Goal: Task Accomplishment & Management: Use online tool/utility

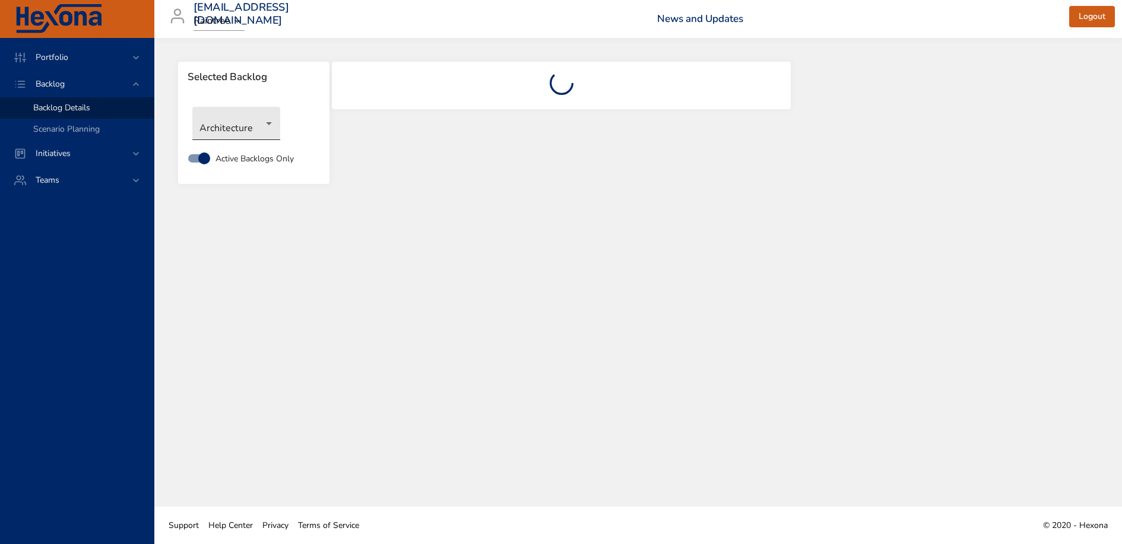
click at [239, 130] on body "Portfolio Backlog Backlog Details Scenario Planning Initiatives Teams [EMAIL_AD…" at bounding box center [561, 272] width 1122 height 544
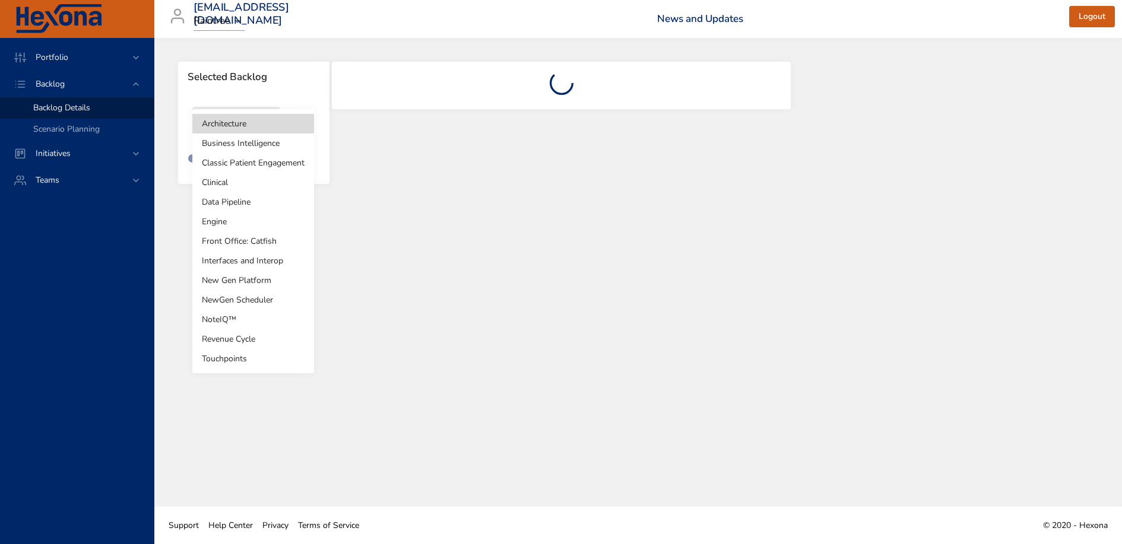
click at [248, 359] on li "Touchpoints" at bounding box center [253, 359] width 122 height 20
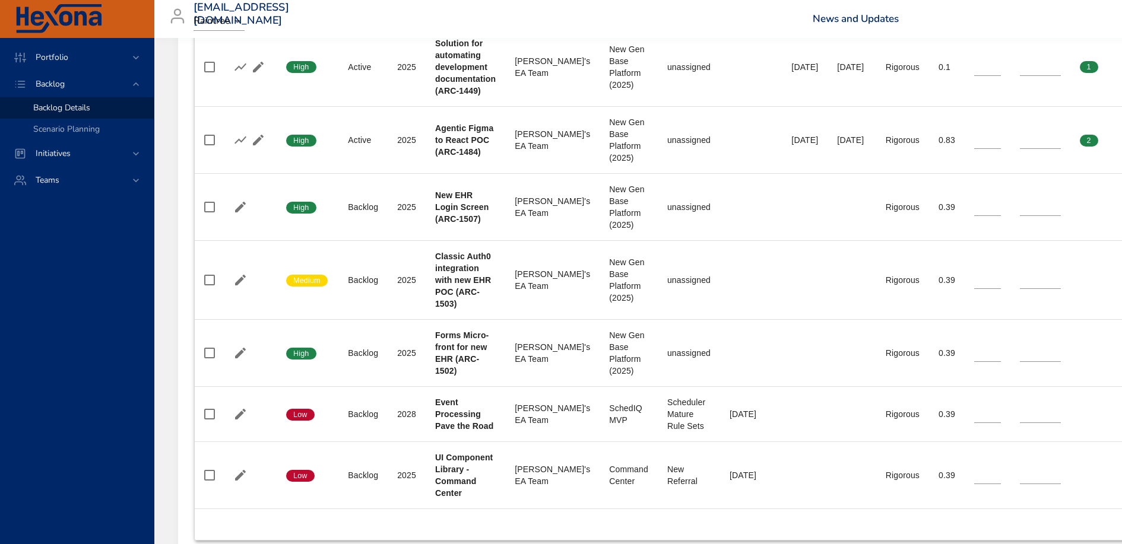
scroll to position [536, 0]
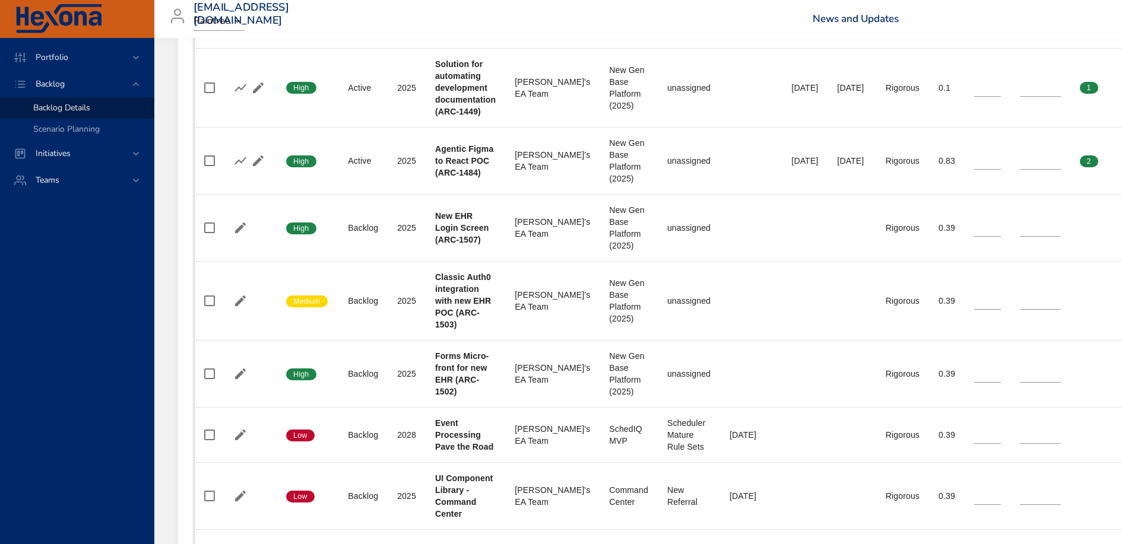
type input "**"
type input "*"
type input "**"
type input "*"
type input "**"
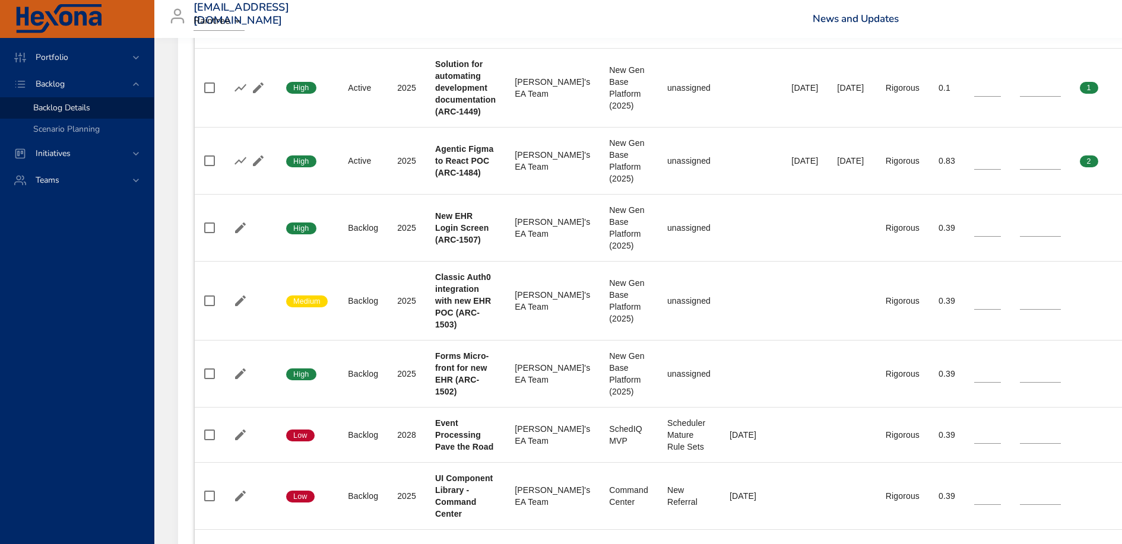
type input "*"
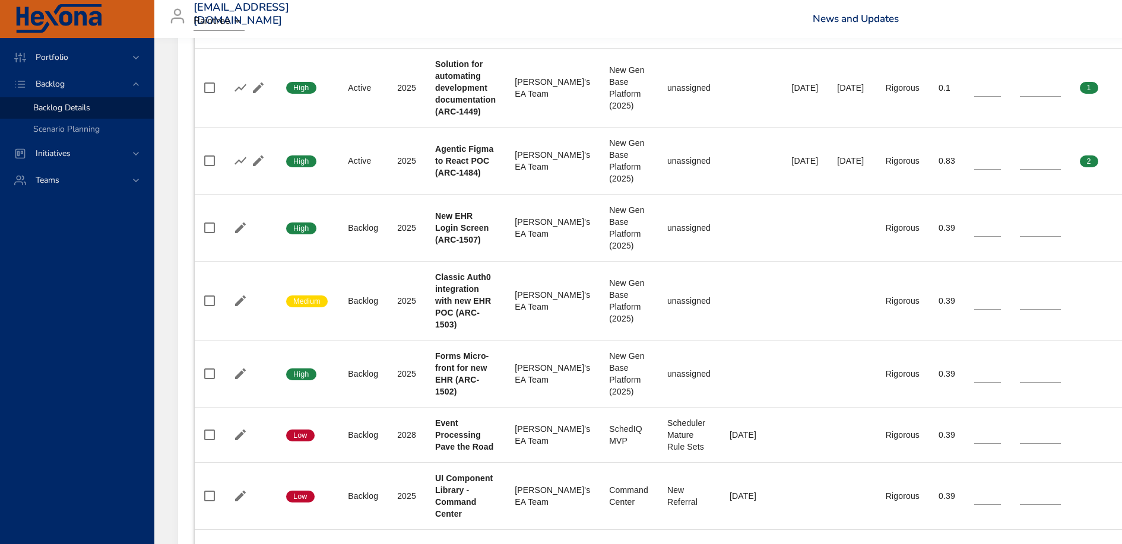
type input "*"
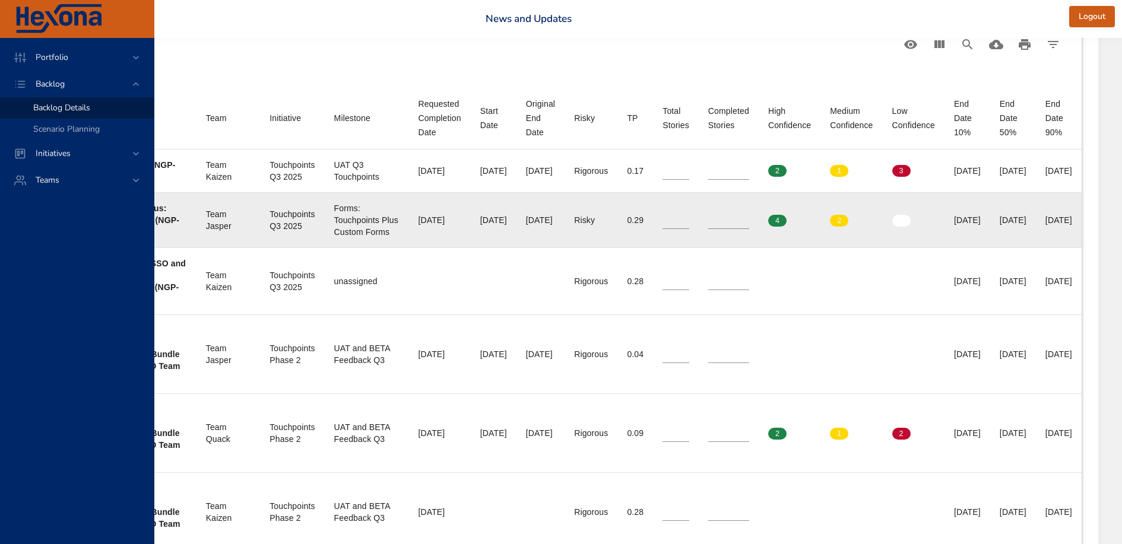
scroll to position [435, 418]
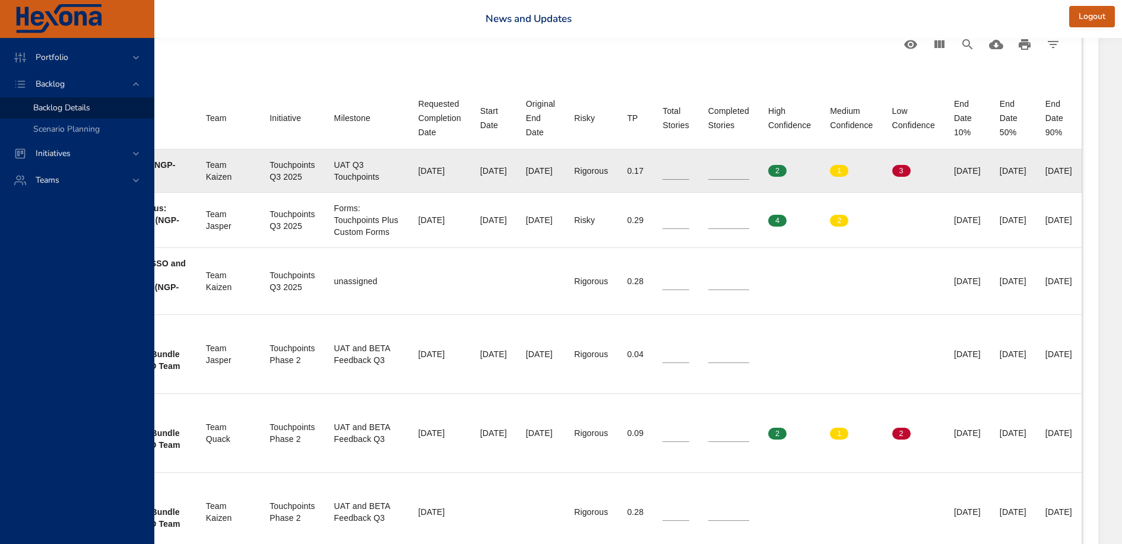
drag, startPoint x: 1011, startPoint y: 171, endPoint x: 964, endPoint y: 170, distance: 46.9
click at [990, 170] on td "End Date 50% [DATE]" at bounding box center [1013, 171] width 46 height 43
copy div "[DATE]"
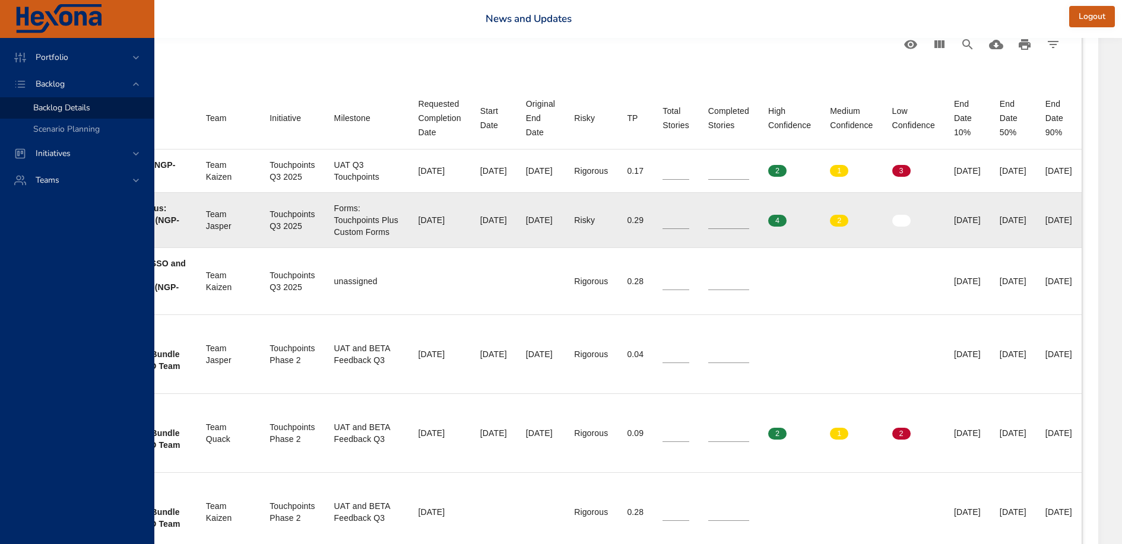
drag, startPoint x: 1014, startPoint y: 218, endPoint x: 968, endPoint y: 217, distance: 45.7
click at [990, 217] on td "End Date 50% [DATE]" at bounding box center [1013, 219] width 46 height 55
copy div "[DATE]"
